Goal: Task Accomplishment & Management: Manage account settings

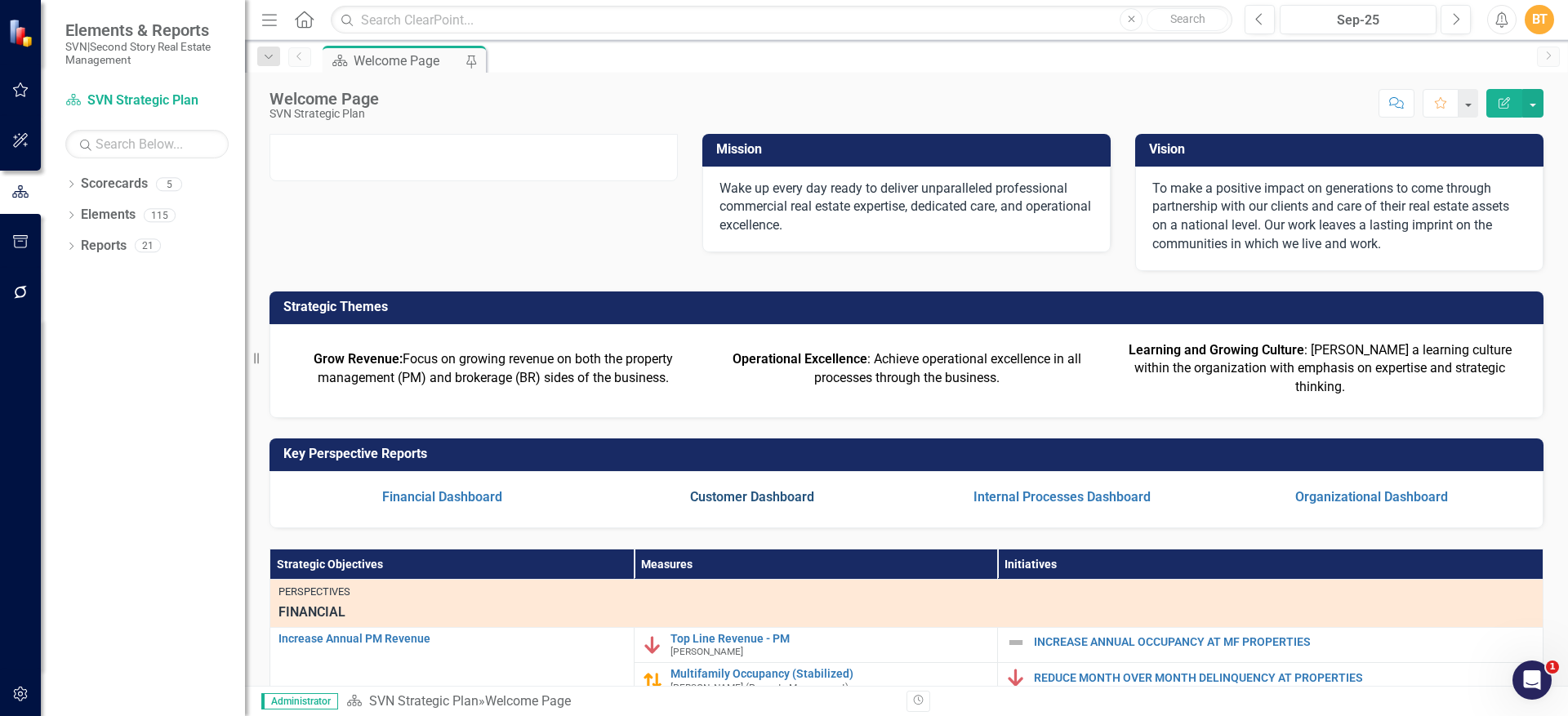
click at [773, 504] on link "Customer Dashboard" at bounding box center [752, 497] width 125 height 15
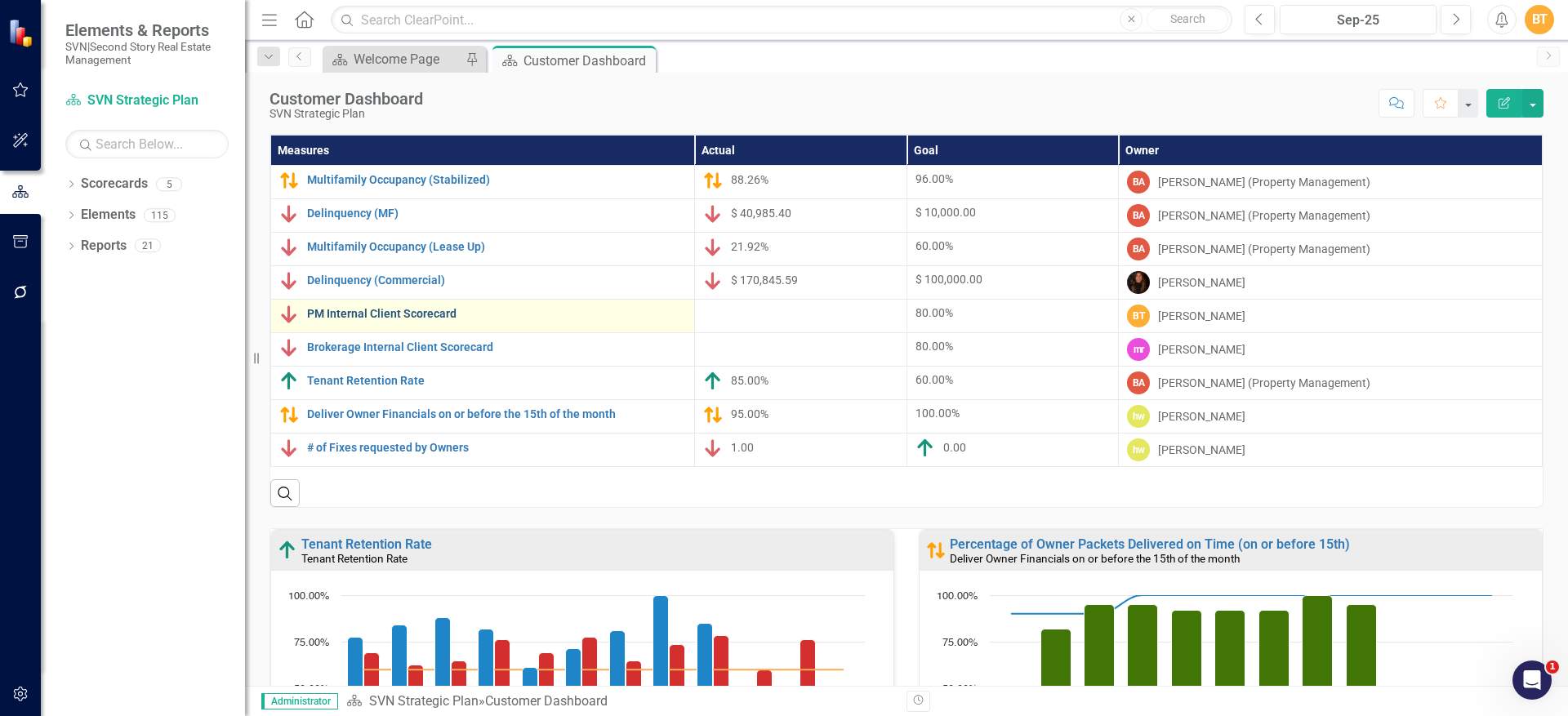
click at [384, 311] on link "PM Internal Client Scorecard" at bounding box center [495, 313] width 378 height 12
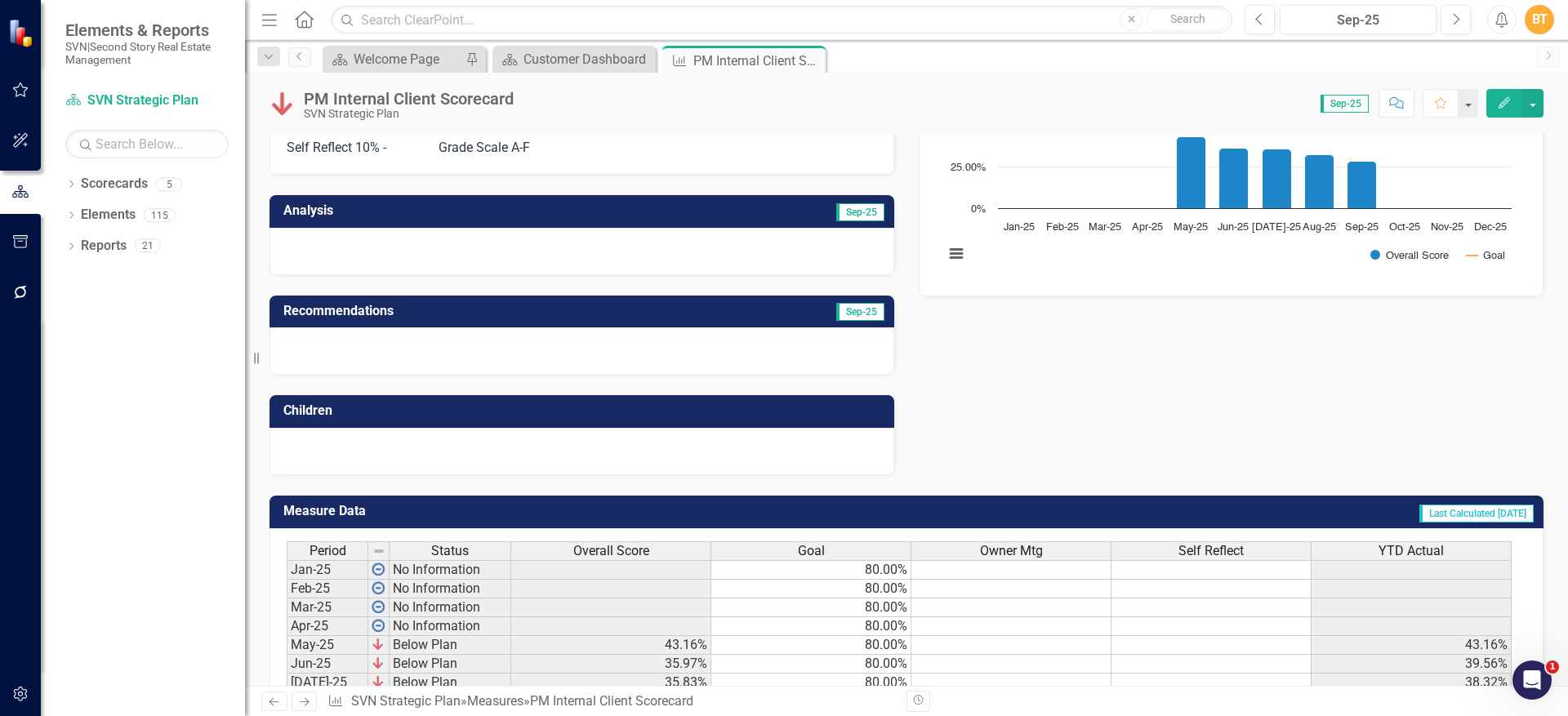
scroll to position [413, 0]
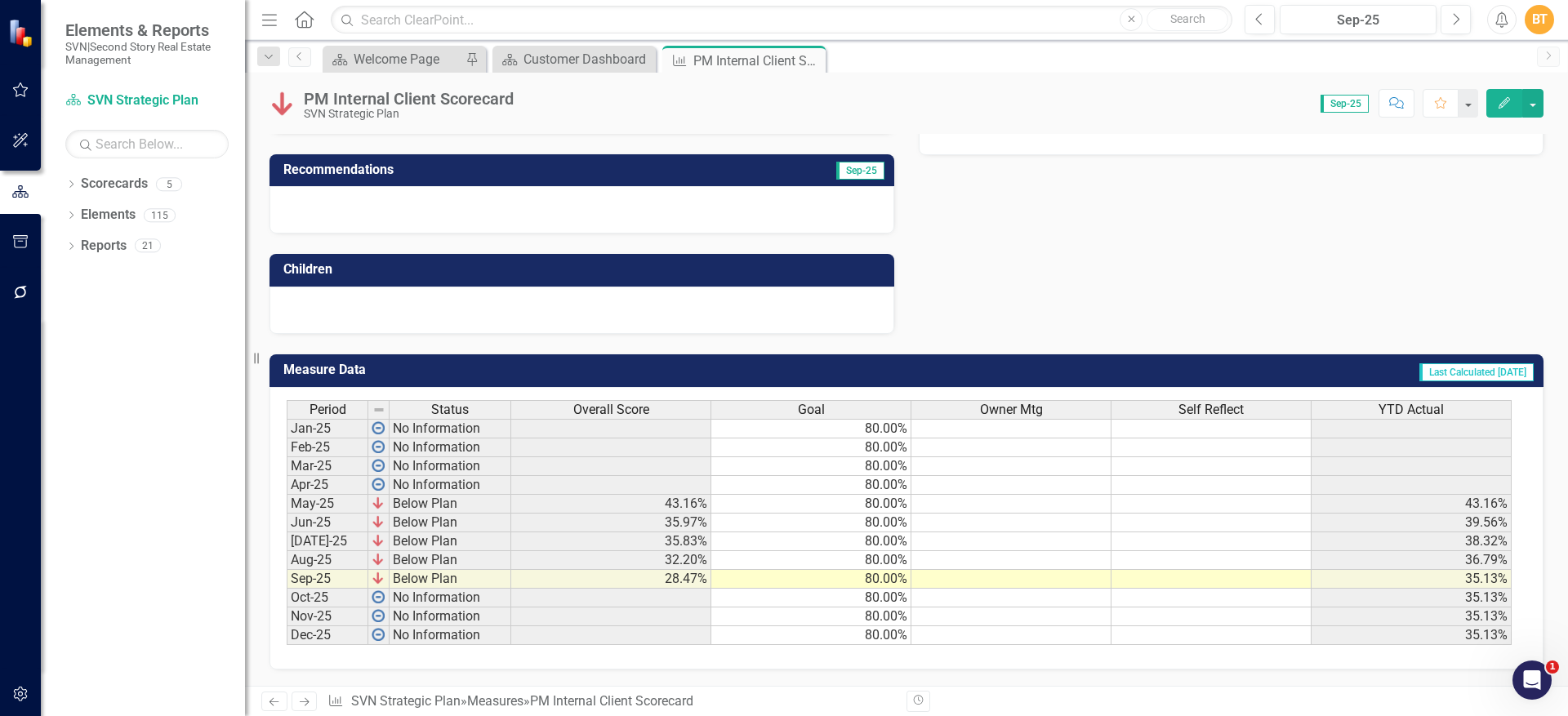
click at [1016, 501] on td at bounding box center [1011, 504] width 200 height 19
type textarea "4"
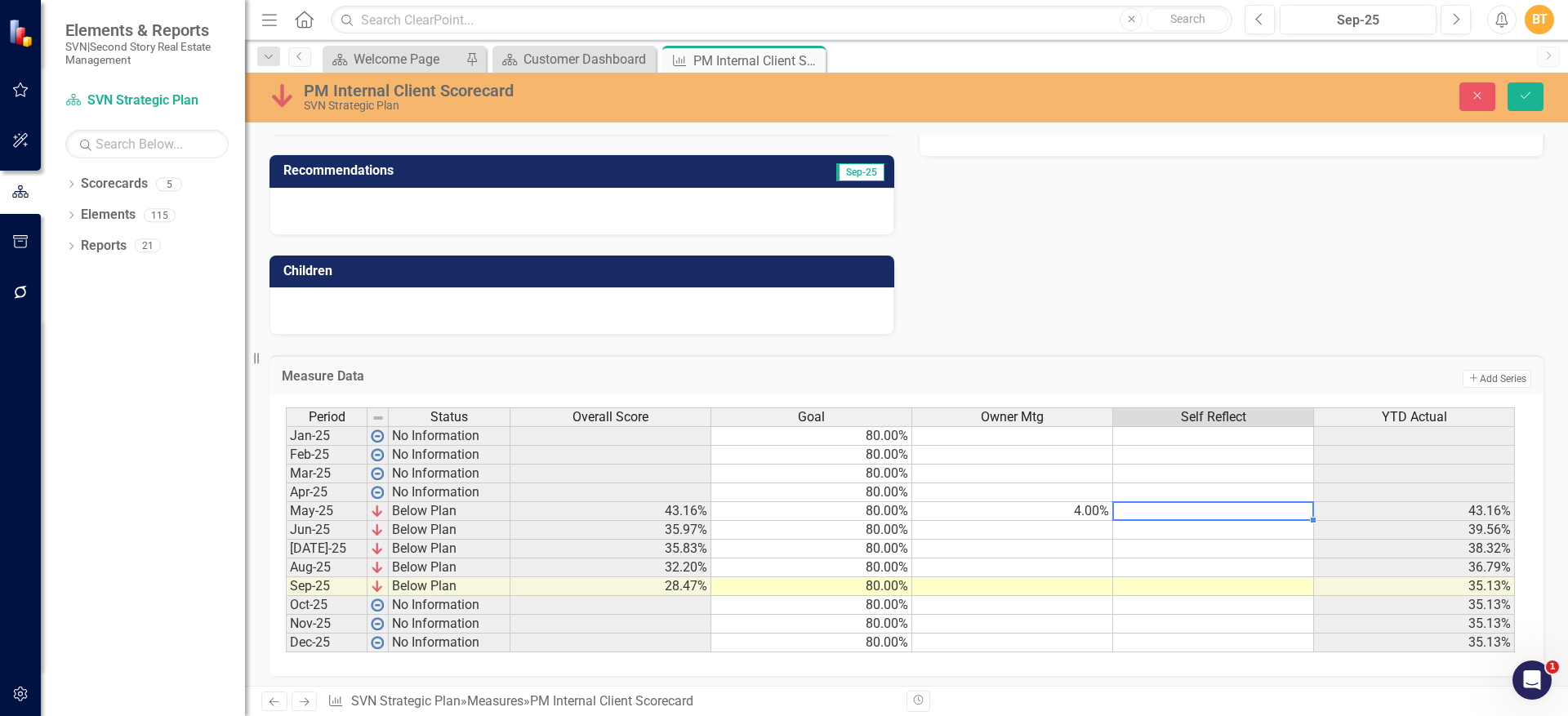
click at [1092, 511] on td "4.00%" at bounding box center [1012, 511] width 201 height 19
click at [285, 501] on div "Period Status Overall Score Goal Owner Mtg Self Reflect YTD Actual Jan-25 No In…" at bounding box center [285, 529] width 0 height 245
click at [1037, 507] on td at bounding box center [1012, 511] width 201 height 19
click at [1156, 544] on td at bounding box center [1214, 548] width 201 height 19
click at [1023, 508] on td at bounding box center [1012, 511] width 201 height 19
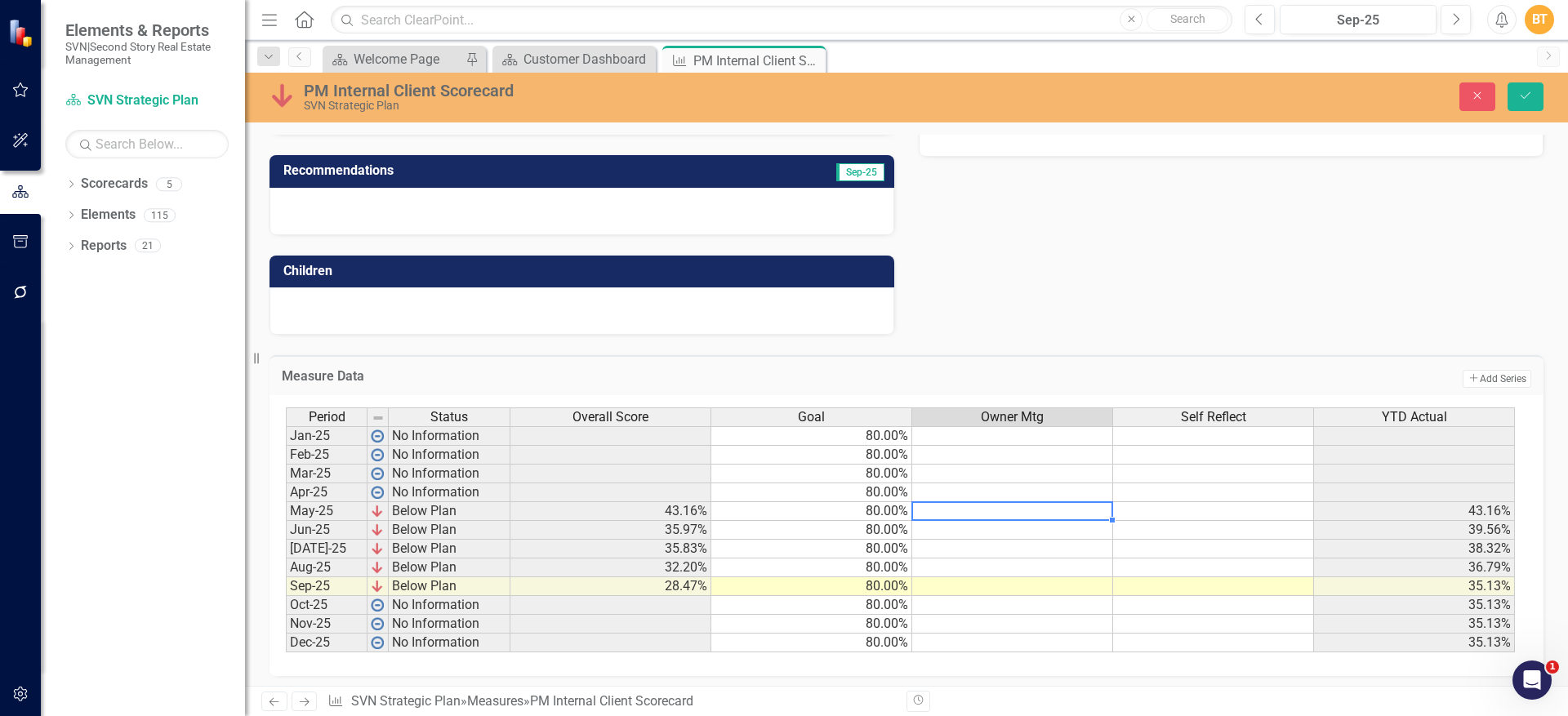
click at [1014, 563] on td at bounding box center [1012, 568] width 201 height 19
type textarea "48"
click at [1181, 559] on td at bounding box center [1214, 568] width 201 height 19
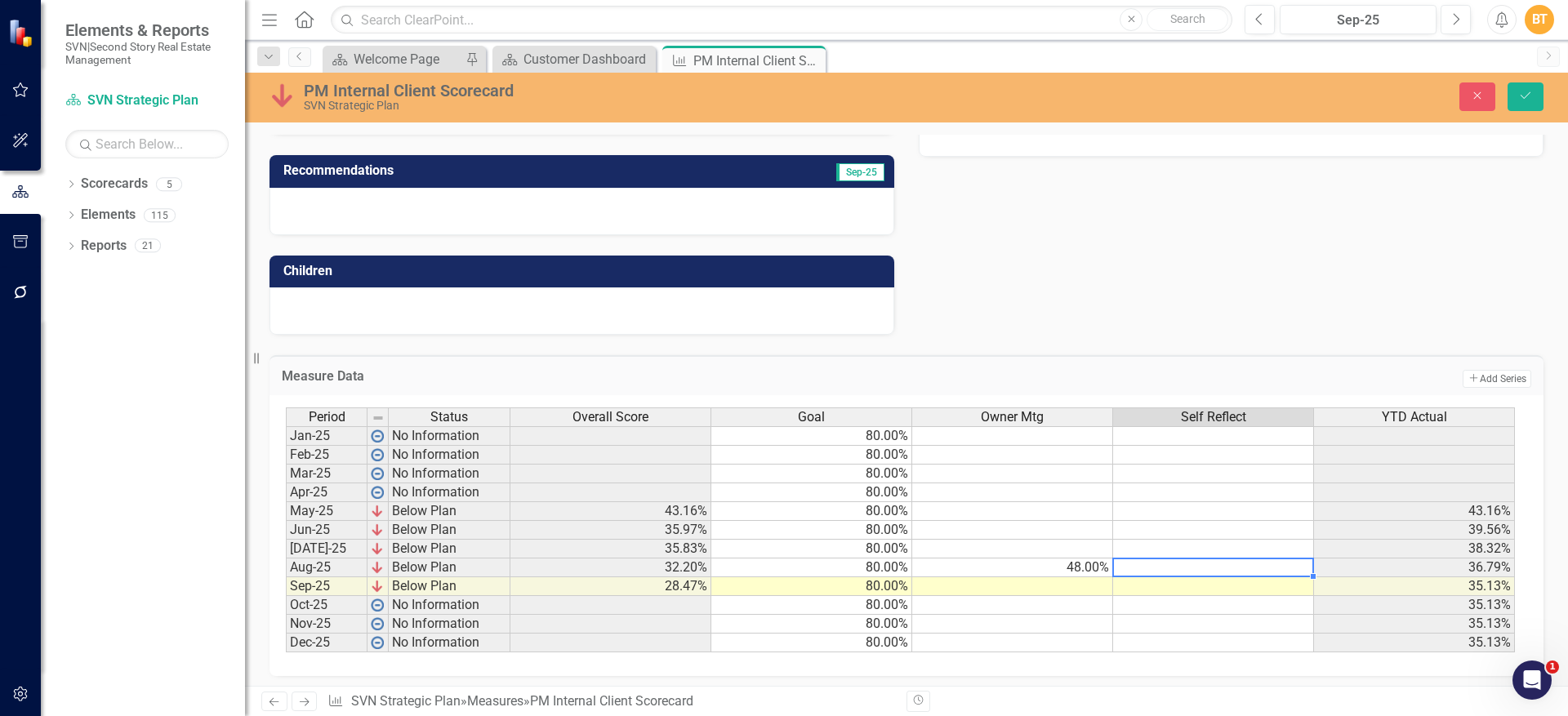
click at [1197, 567] on td at bounding box center [1214, 568] width 201 height 19
type textarea "85.33"
click at [1523, 96] on icon "Save" at bounding box center [1525, 96] width 14 height 11
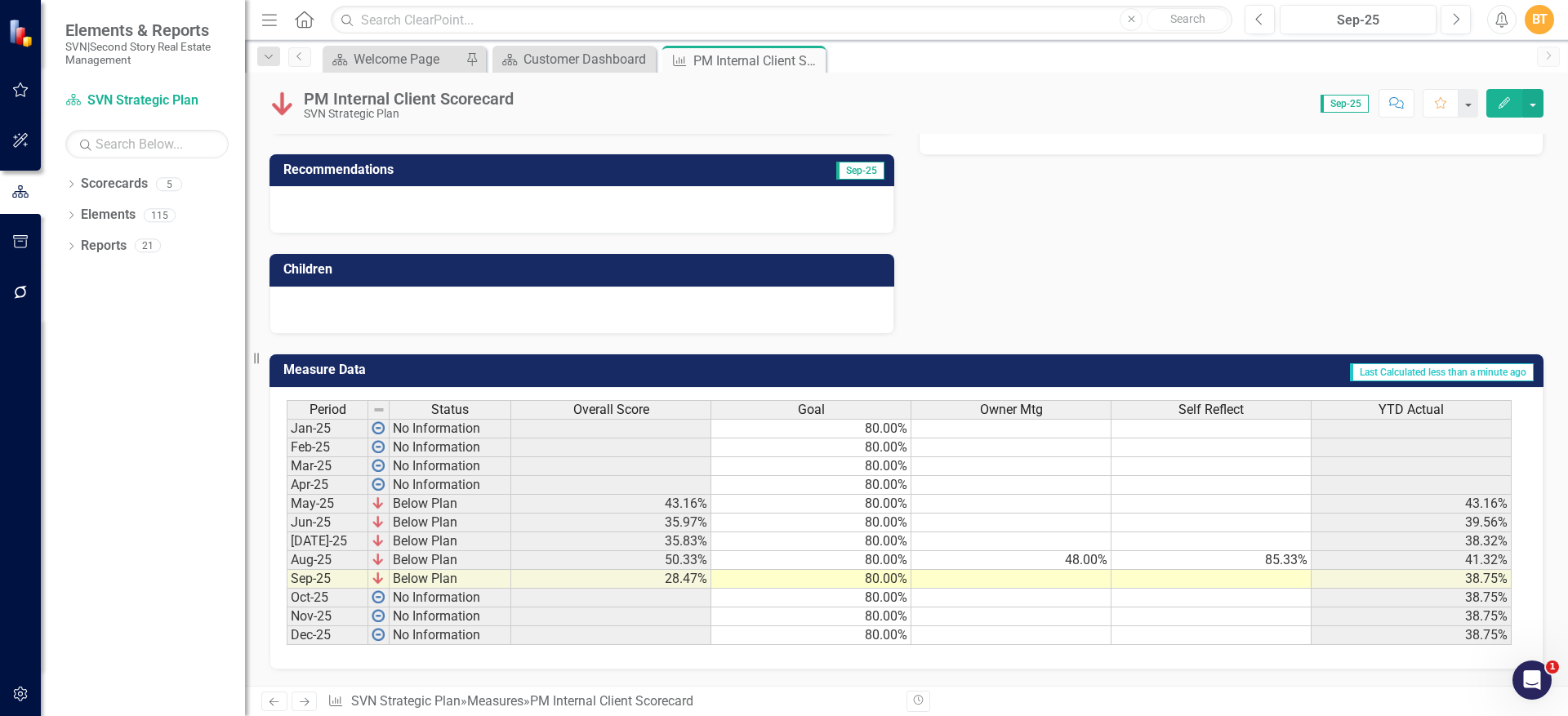
click at [1370, 561] on td "41.32%" at bounding box center [1411, 560] width 200 height 19
click at [699, 555] on td "50.33%" at bounding box center [611, 560] width 200 height 19
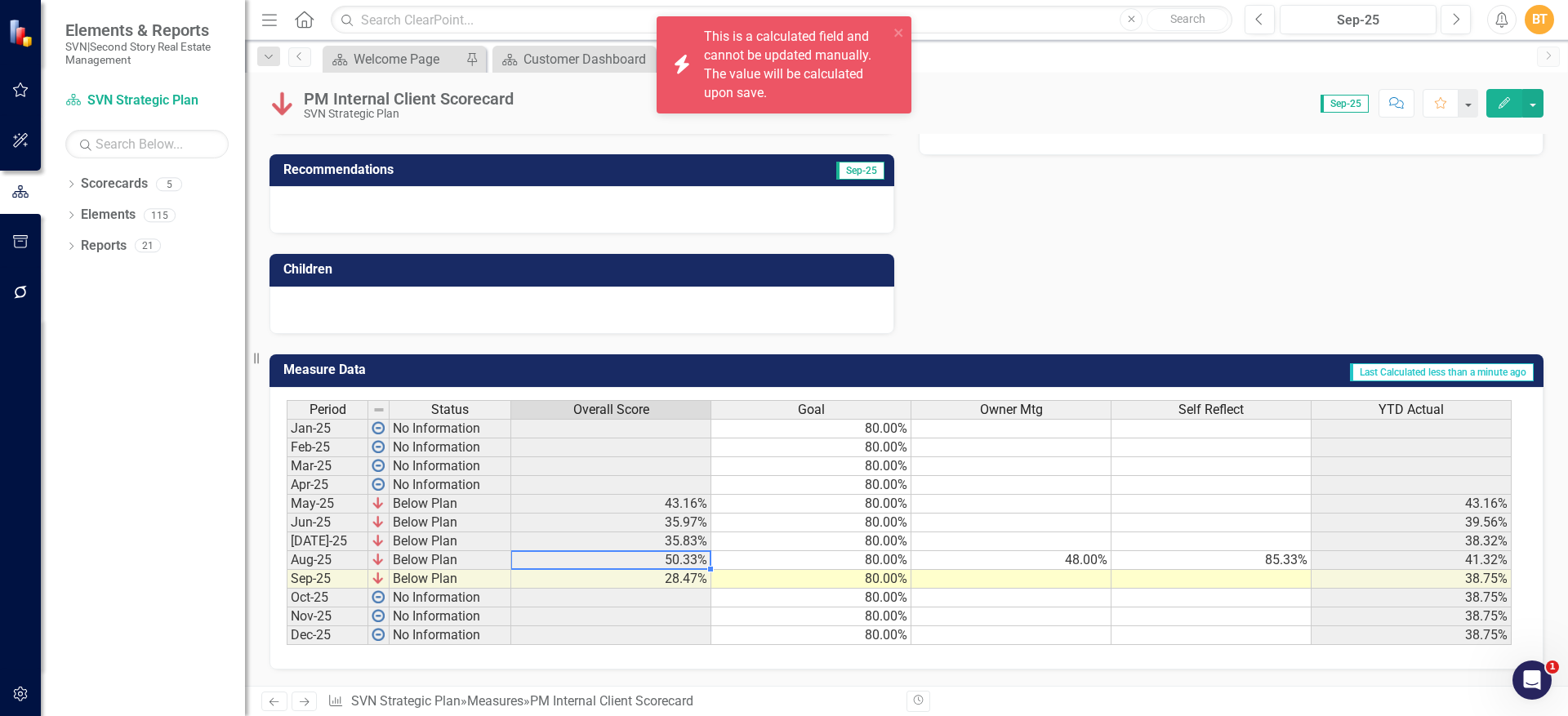
click at [817, 561] on td "80.00%" at bounding box center [810, 560] width 200 height 19
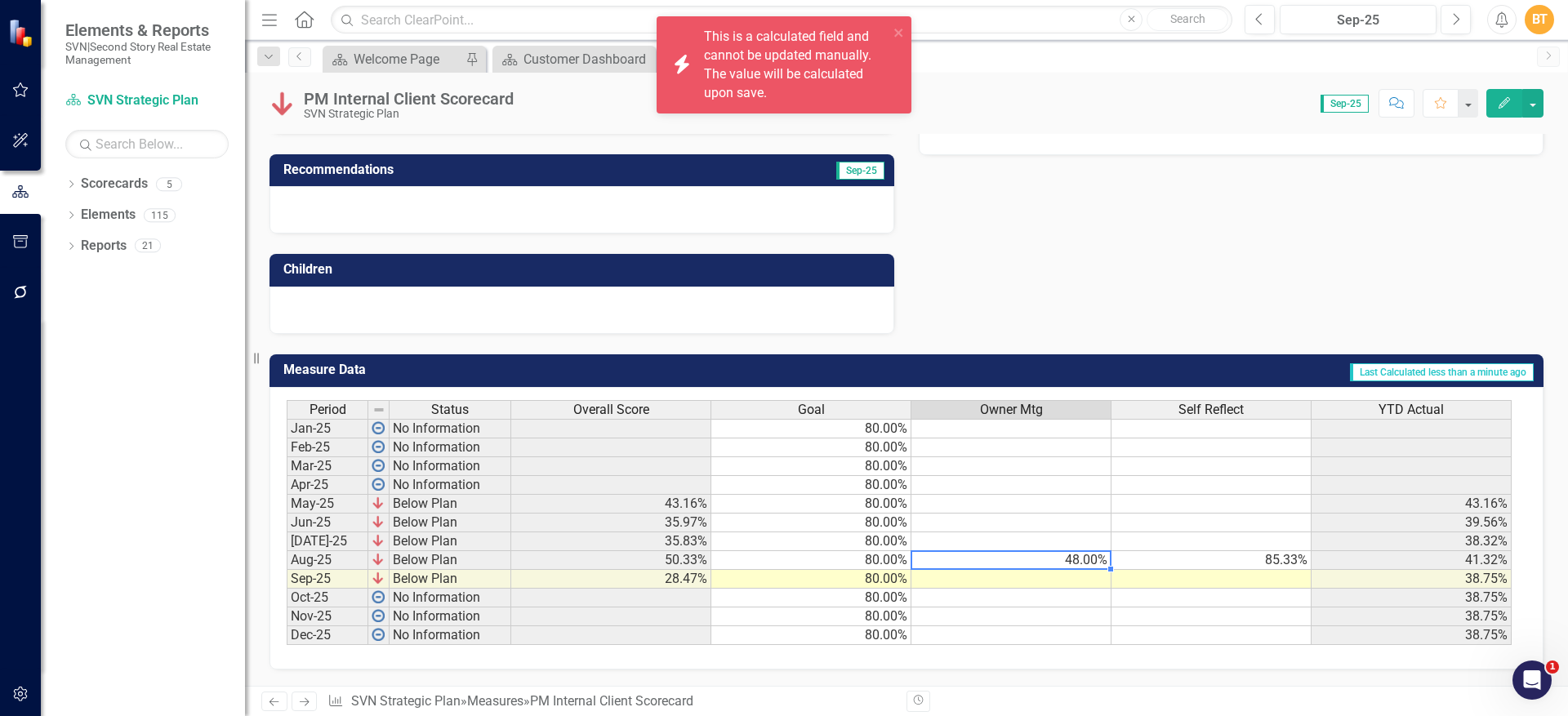
click at [1038, 567] on td "48.00%" at bounding box center [1011, 560] width 200 height 19
click at [1218, 561] on td "85.33%" at bounding box center [1211, 560] width 200 height 19
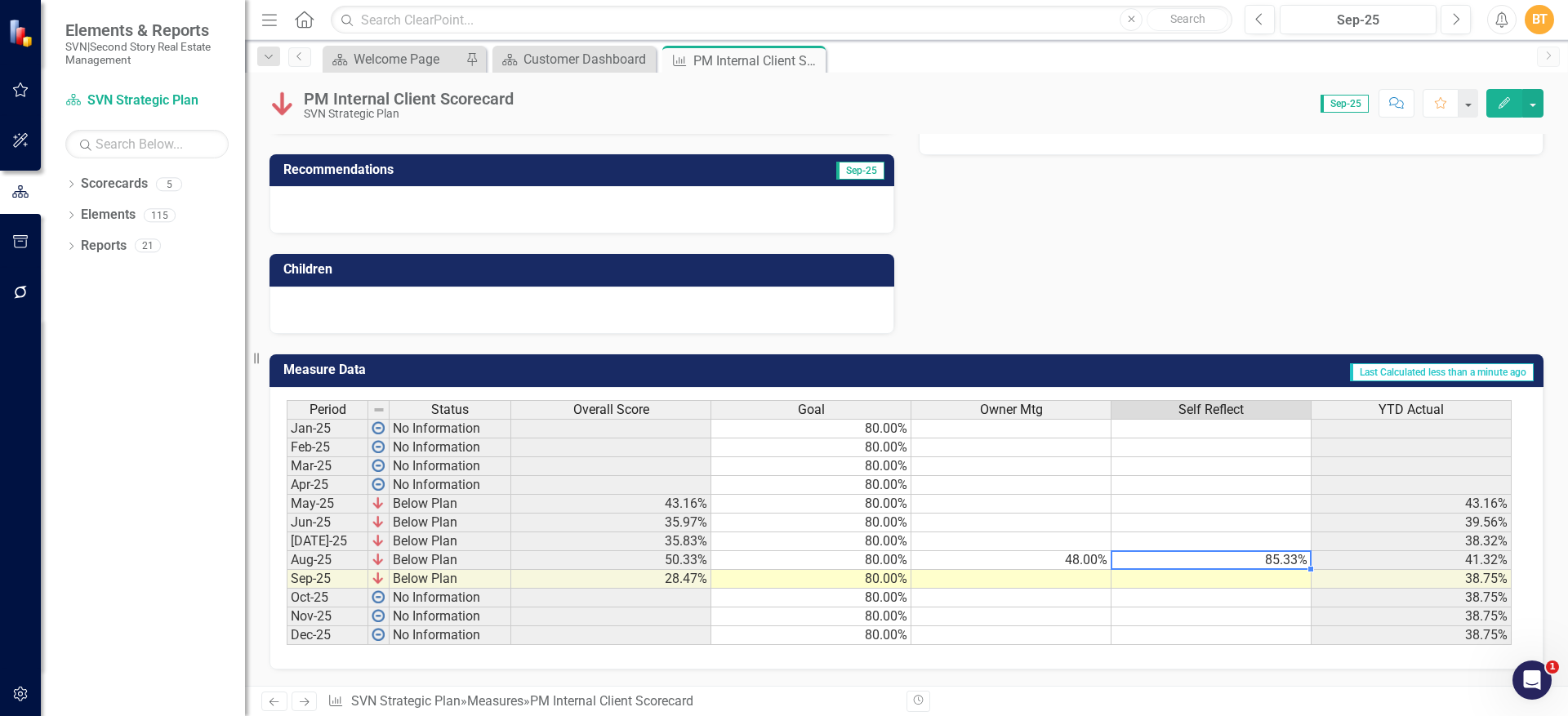
click at [1049, 583] on td at bounding box center [1011, 579] width 200 height 19
click at [1185, 572] on td at bounding box center [1211, 579] width 200 height 19
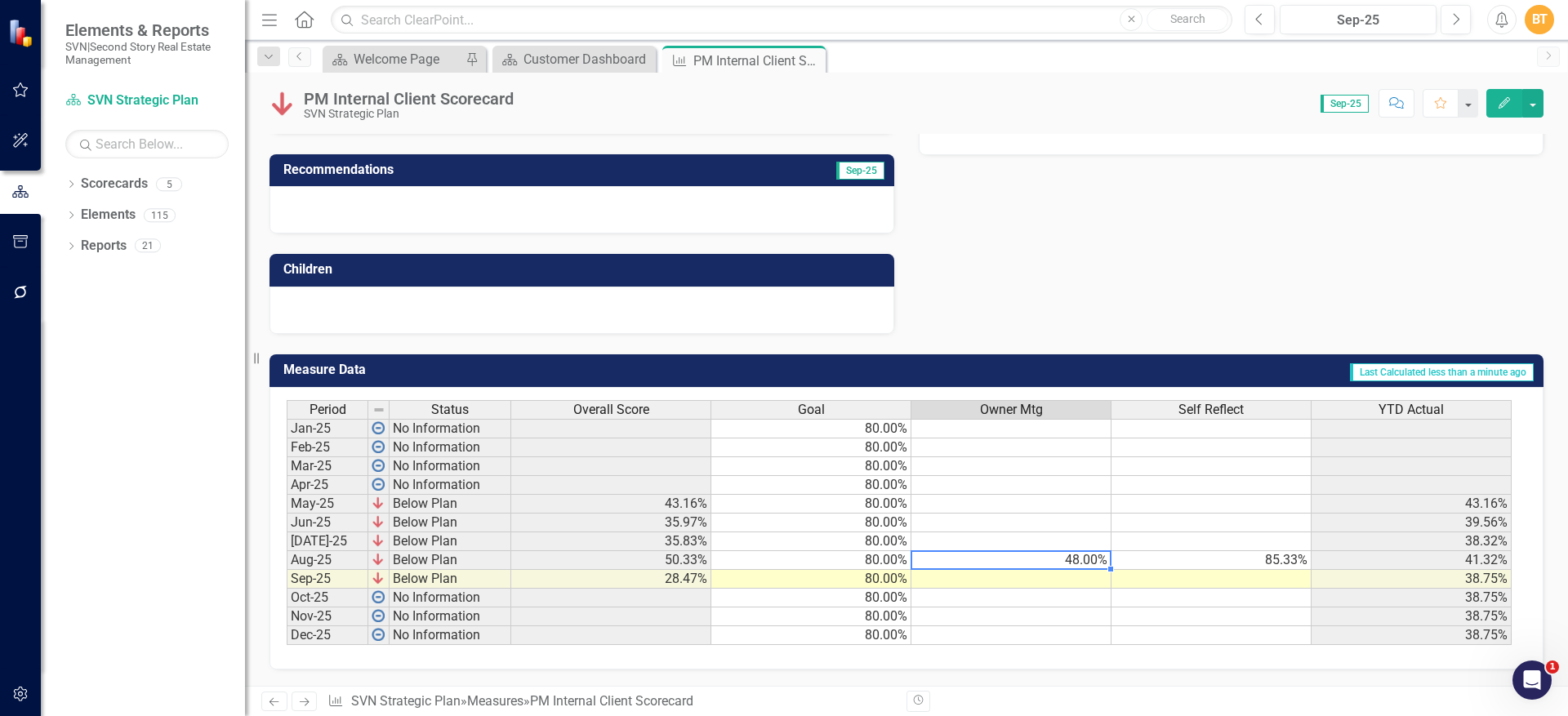
click at [286, 555] on div "Period Status Overall Score Goal Owner Mtg Self Reflect YTD Actual Jan-25 No In…" at bounding box center [286, 523] width 0 height 245
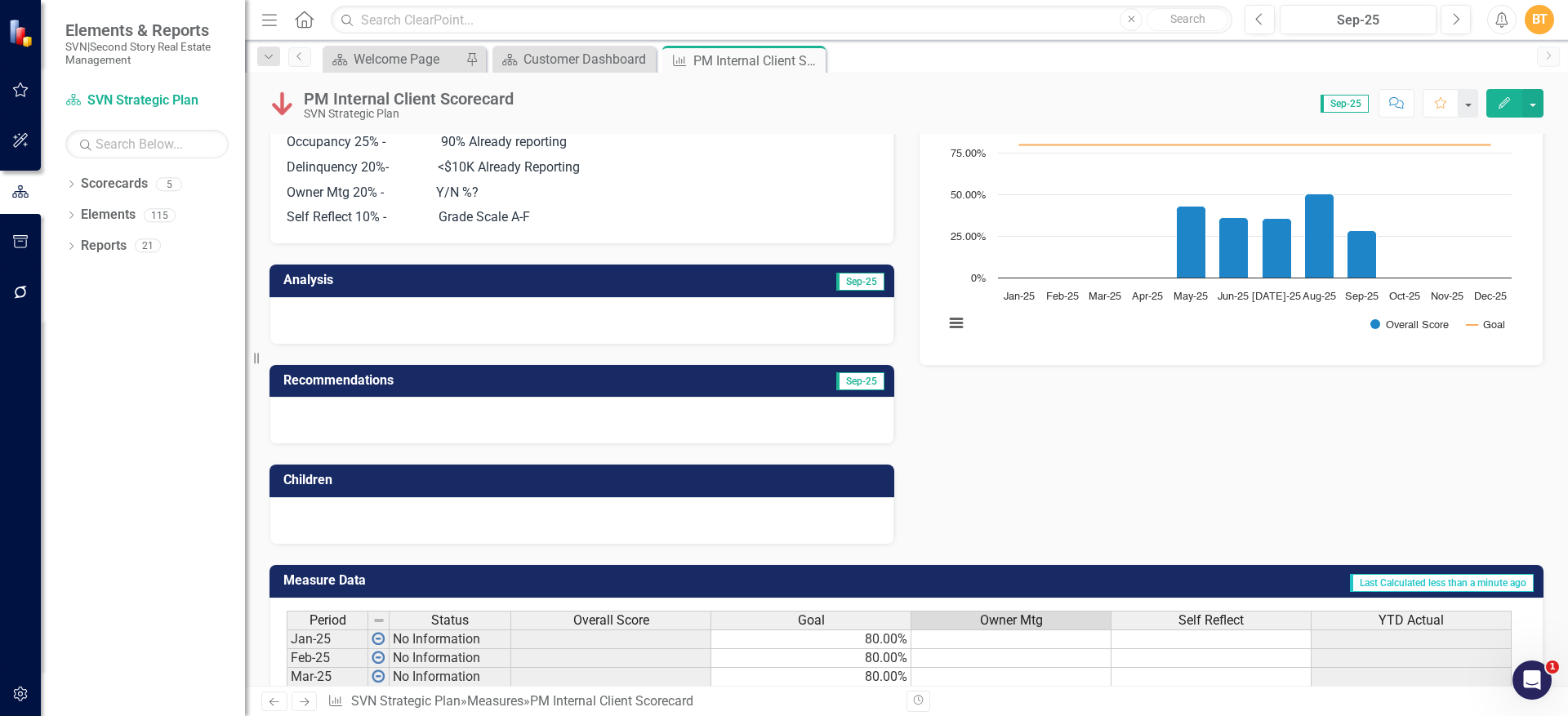
scroll to position [185, 0]
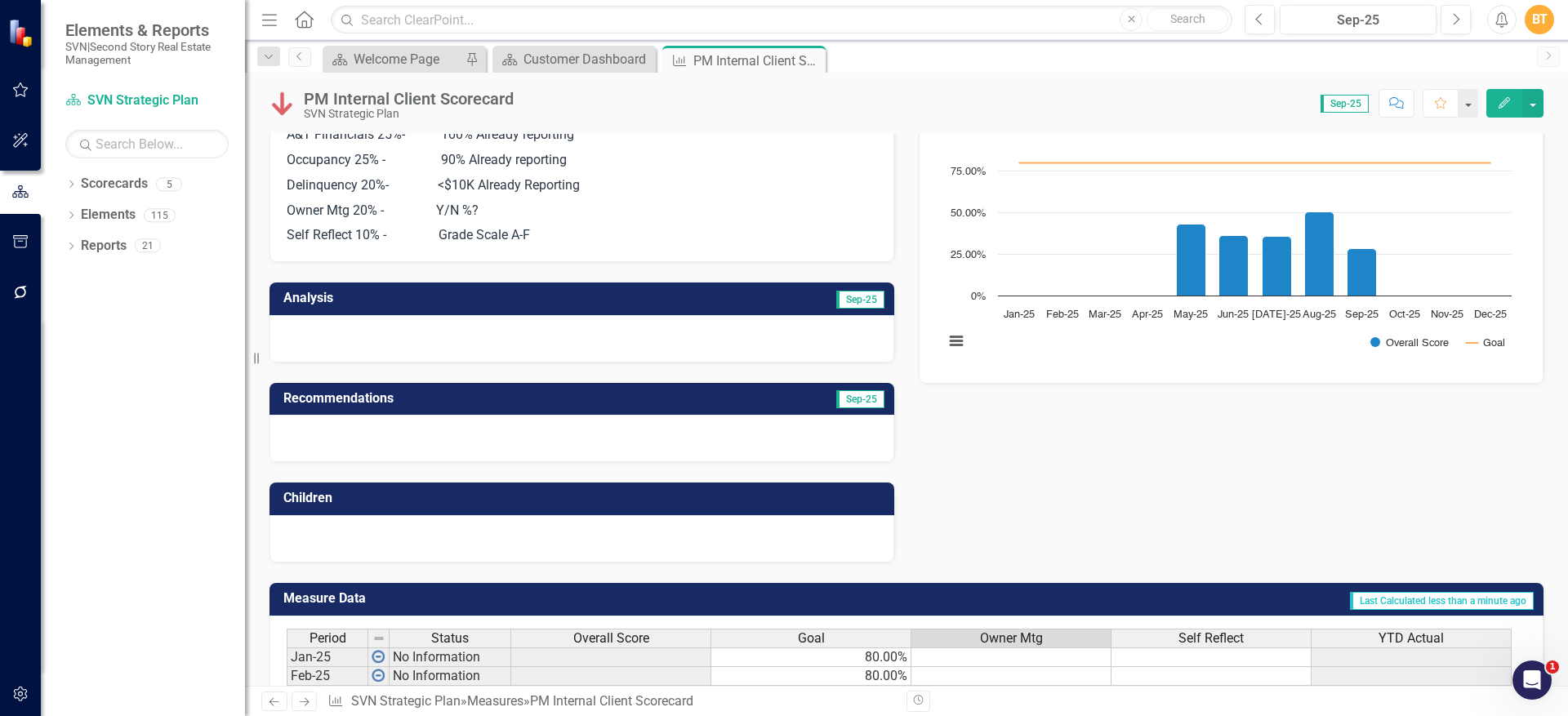
click at [484, 333] on div at bounding box center [581, 338] width 625 height 47
click at [386, 307] on td "Analysis" at bounding box center [434, 300] width 302 height 27
click at [357, 331] on div at bounding box center [581, 338] width 625 height 47
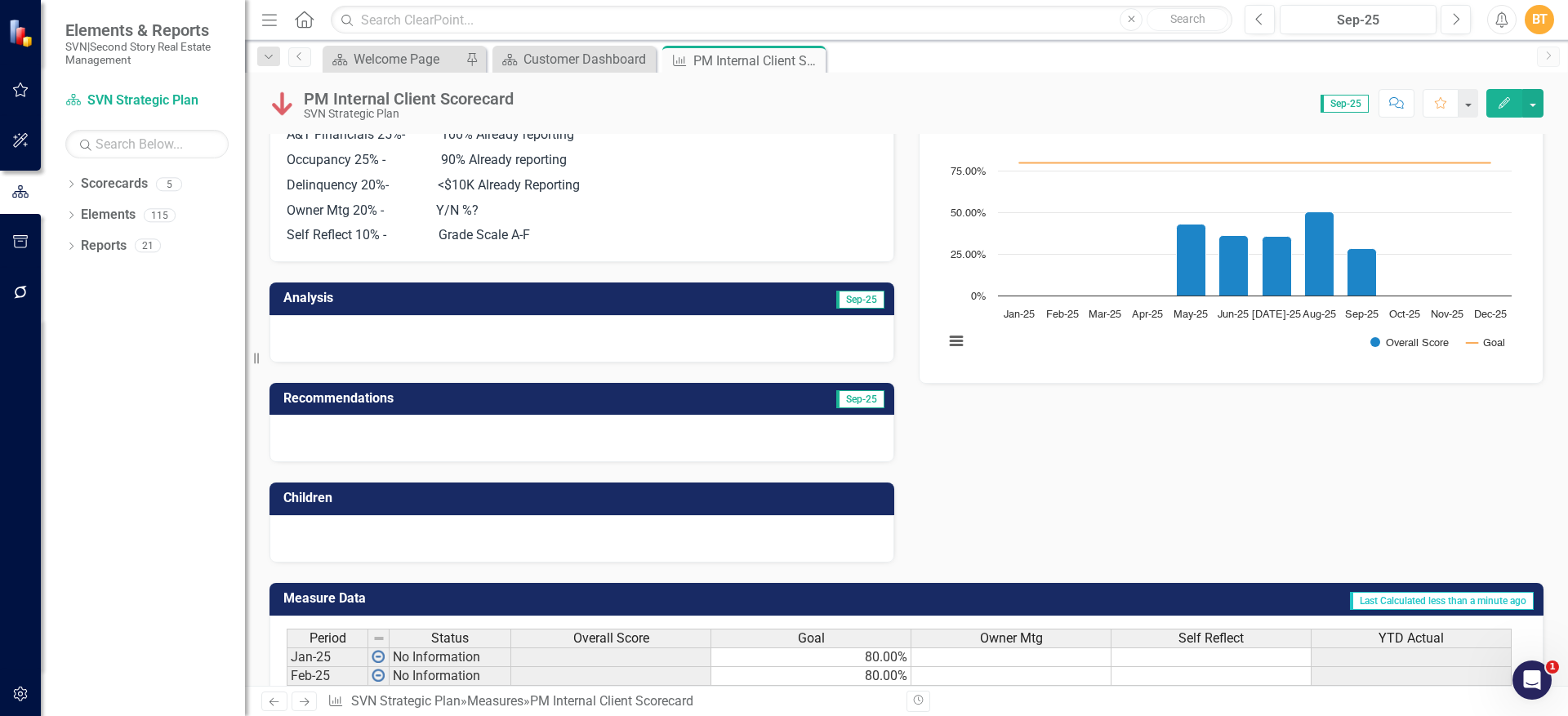
click at [357, 296] on h3 "Analysis" at bounding box center [434, 297] width 302 height 14
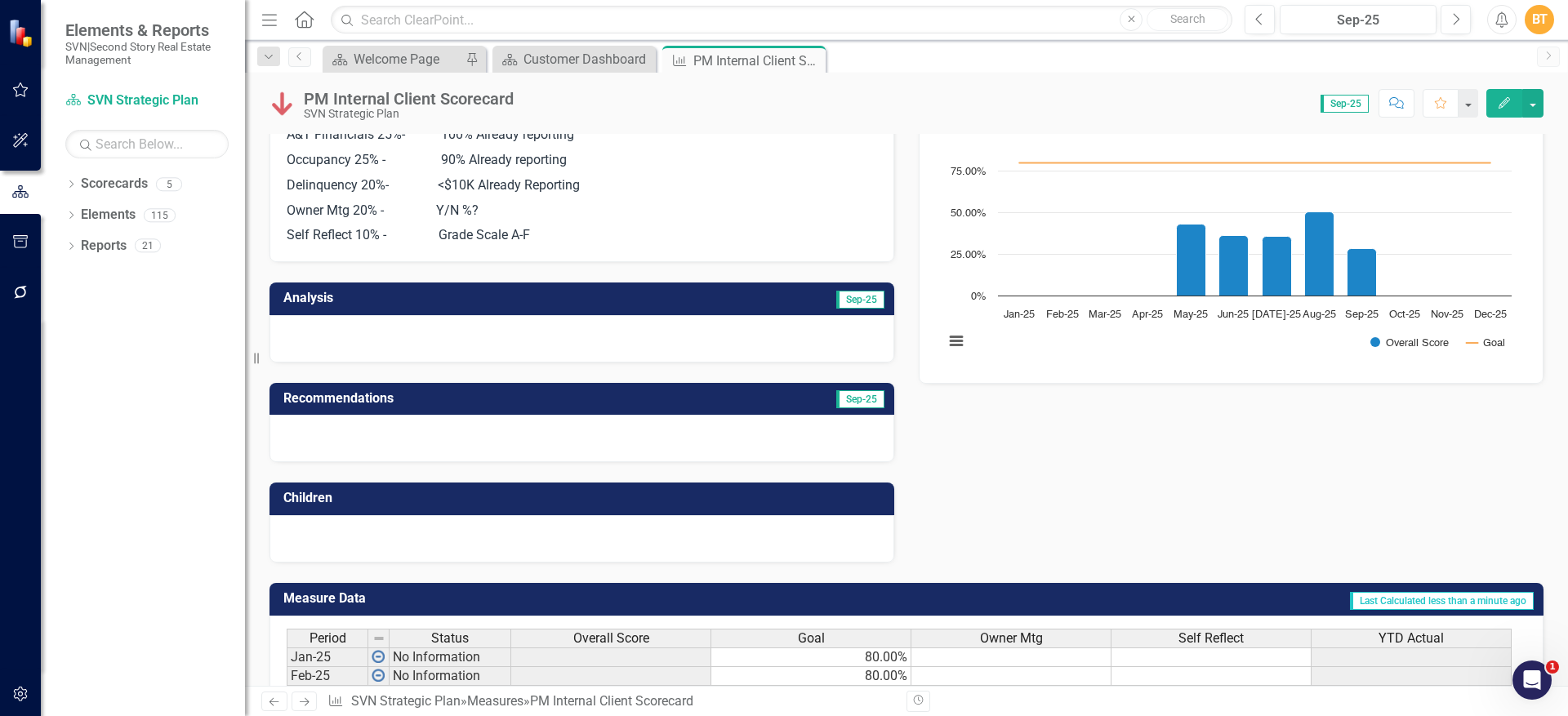
click at [357, 296] on td "Analysis" at bounding box center [434, 300] width 302 height 27
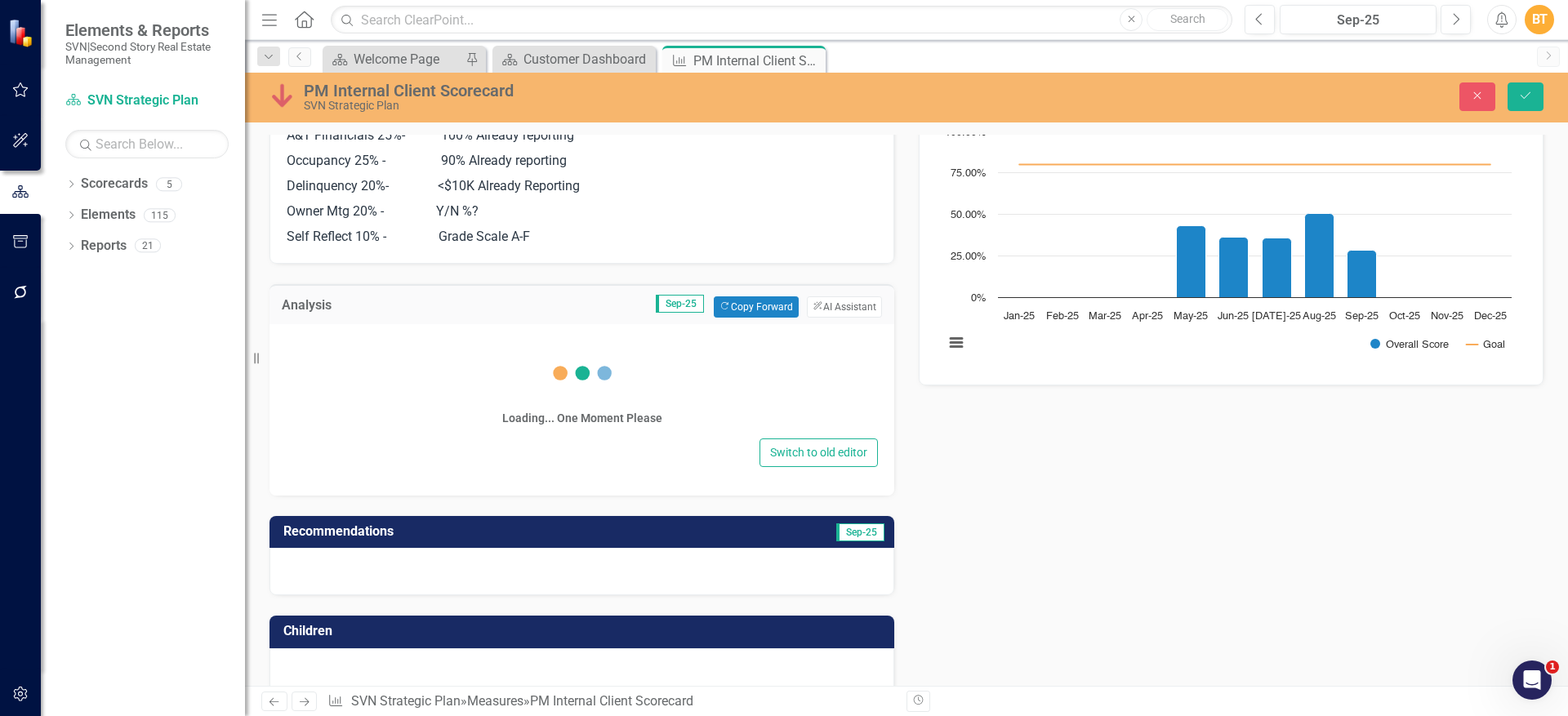
click at [357, 296] on td "Analysis" at bounding box center [335, 306] width 108 height 21
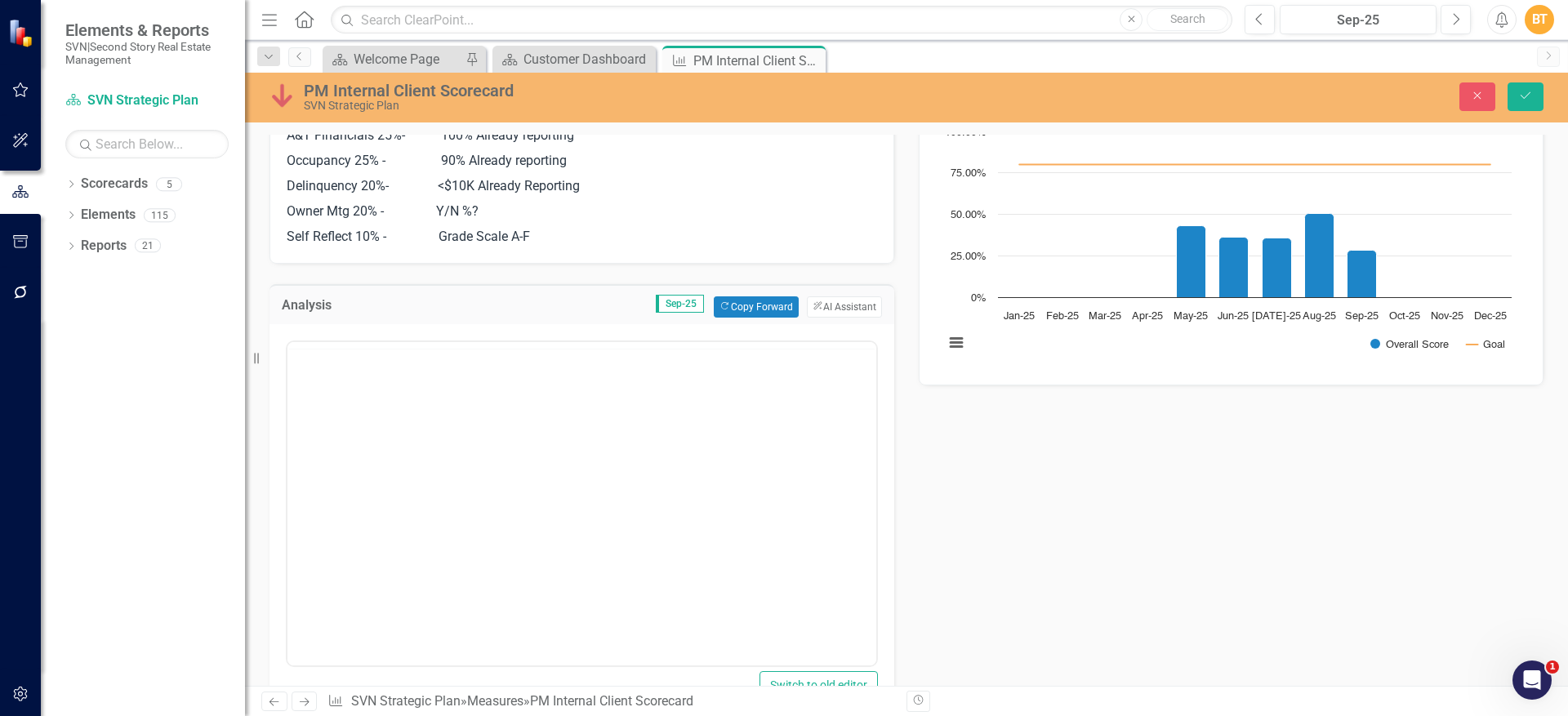
scroll to position [0, 0]
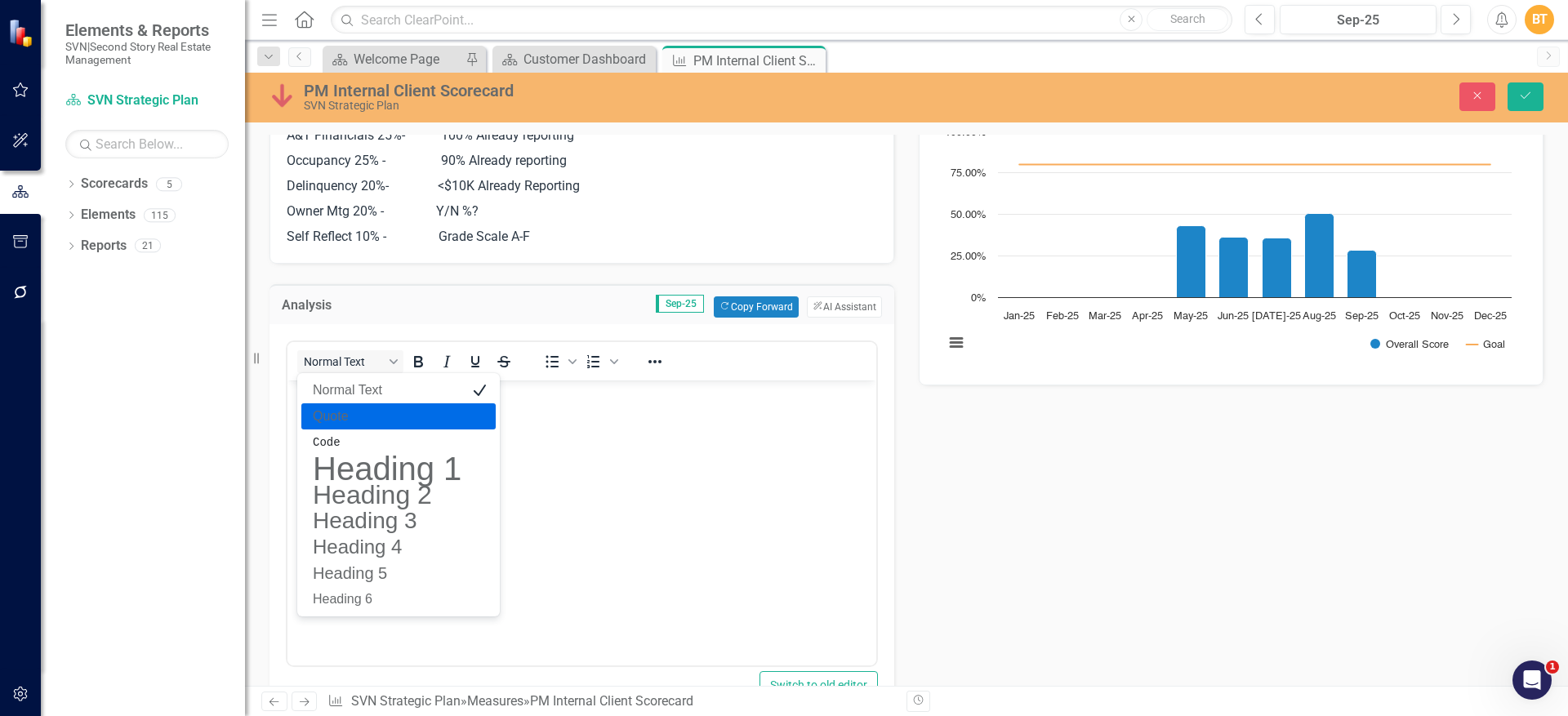
click at [567, 461] on body "Rich Text Area. Press ALT-0 for help." at bounding box center [581, 502] width 589 height 245
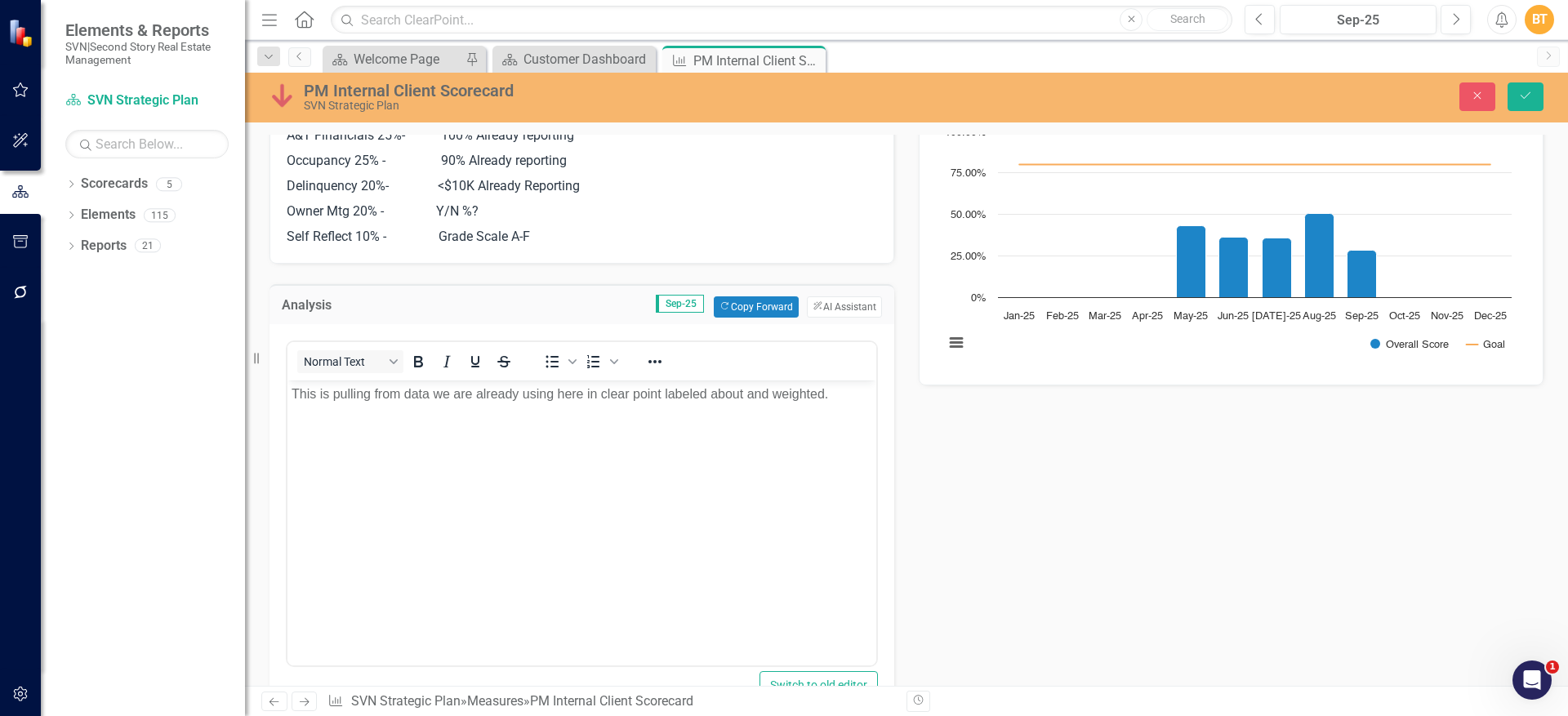
click at [534, 235] on p "Self Reflect 10% - Grade Scale A-F" at bounding box center [581, 235] width 590 height 22
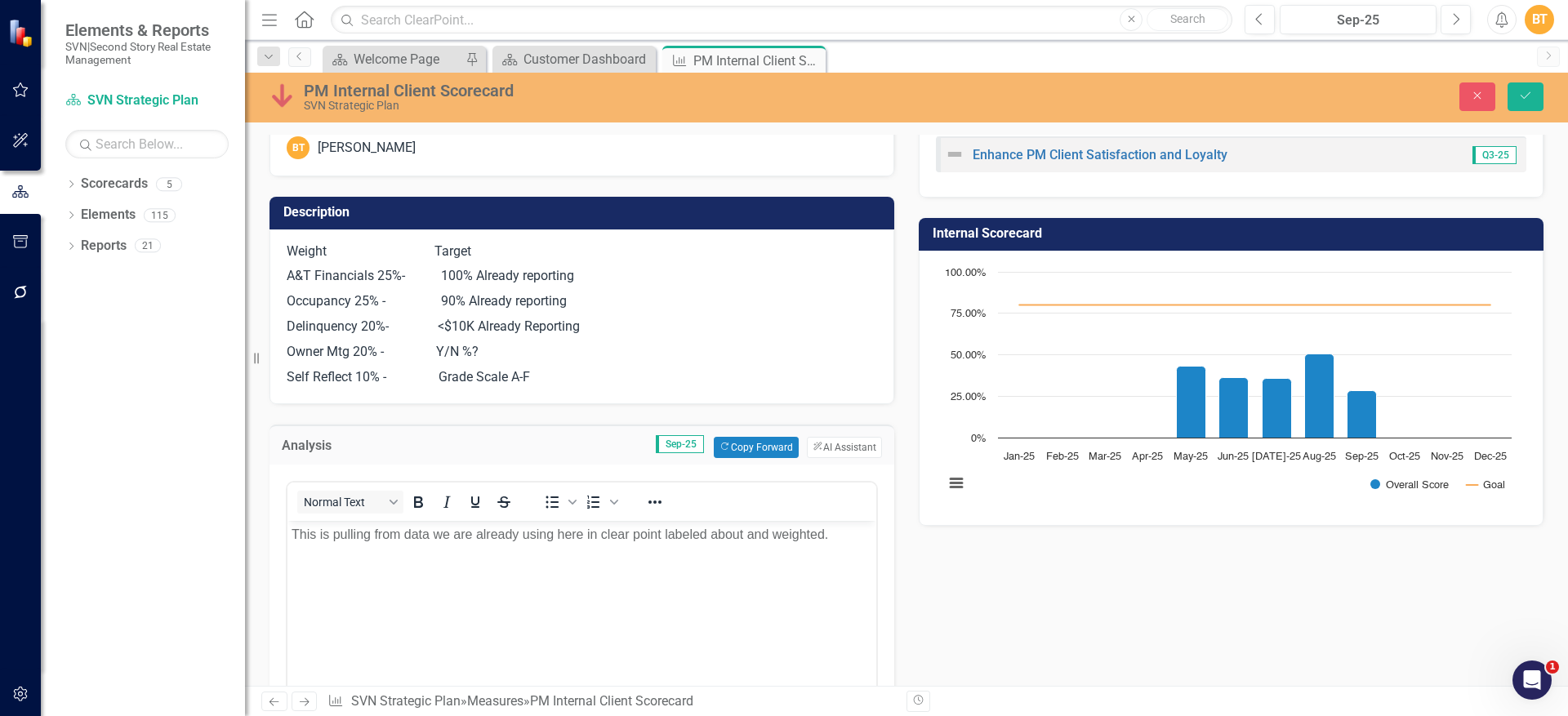
scroll to position [45, 0]
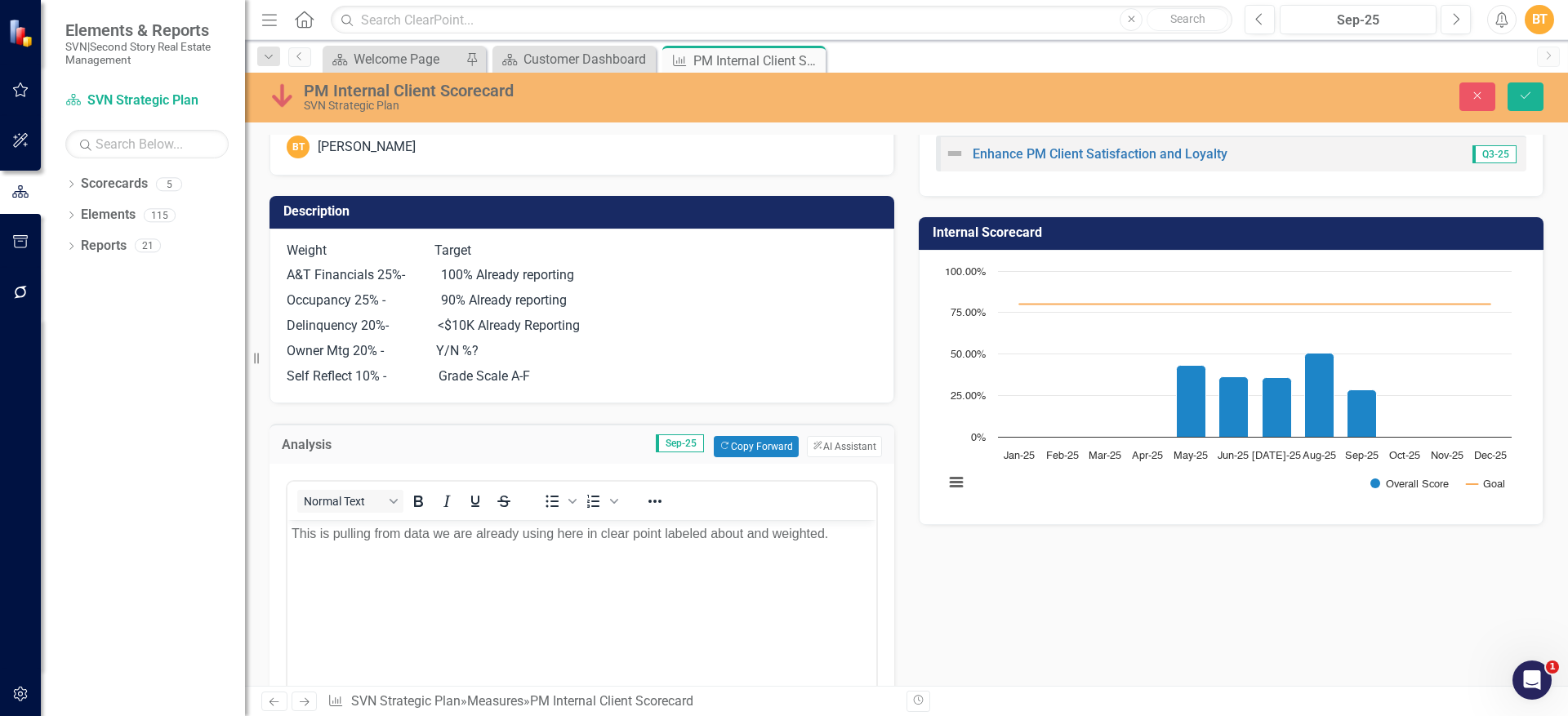
click at [845, 546] on body "This is pulling from data we are already using here in clear point labeled abou…" at bounding box center [581, 641] width 589 height 245
